Goal: Task Accomplishment & Management: Use online tool/utility

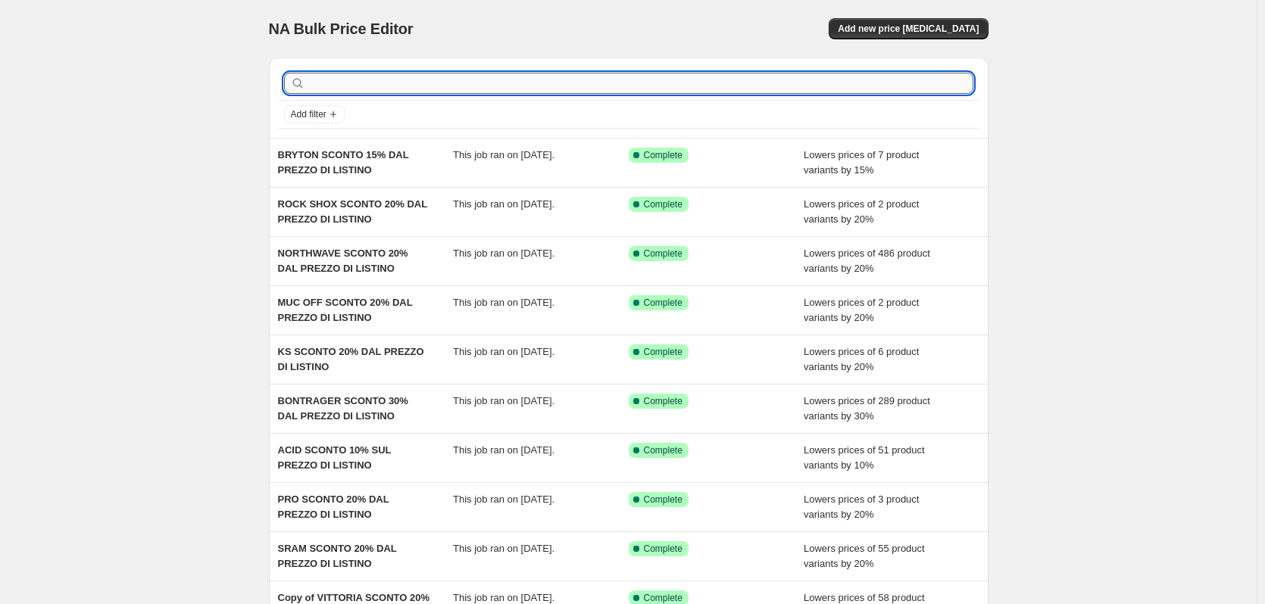
click at [382, 83] on input "text" at bounding box center [640, 83] width 665 height 21
type input "hopè"
